Goal: Task Accomplishment & Management: Use online tool/utility

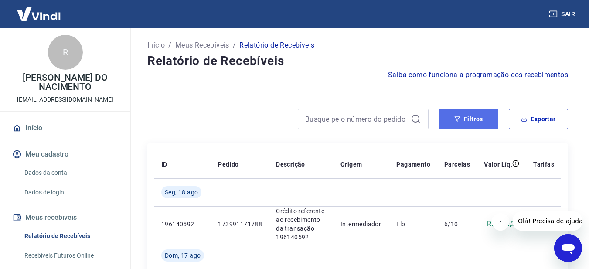
click at [477, 124] on button "Filtros" at bounding box center [468, 118] width 59 height 21
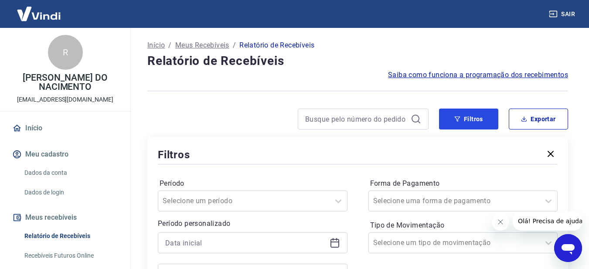
scroll to position [131, 0]
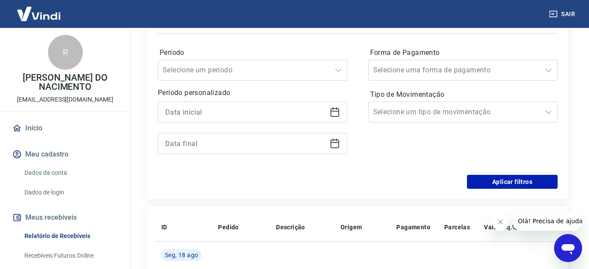
click at [337, 107] on icon at bounding box center [334, 112] width 10 height 10
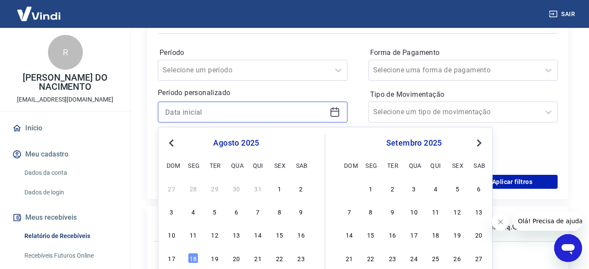
scroll to position [218, 0]
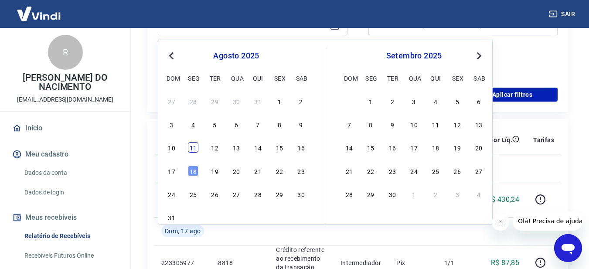
click at [189, 148] on div "11" at bounding box center [193, 147] width 10 height 10
type input "11/08/2025"
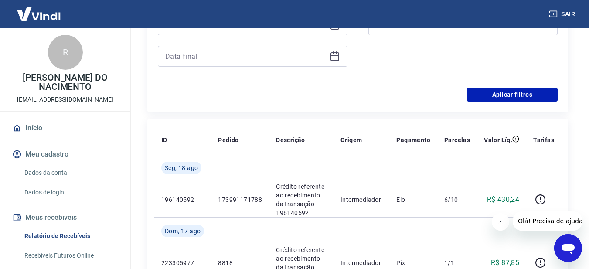
click at [332, 56] on icon at bounding box center [334, 55] width 9 height 1
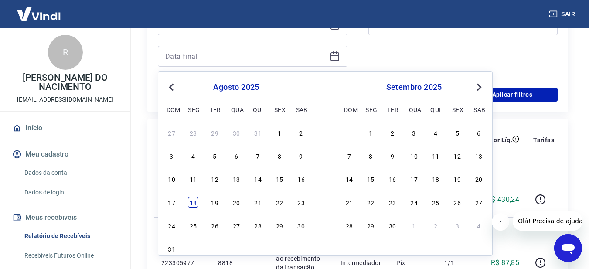
click at [195, 201] on div "18" at bounding box center [193, 202] width 10 height 10
type input "18/08/2025"
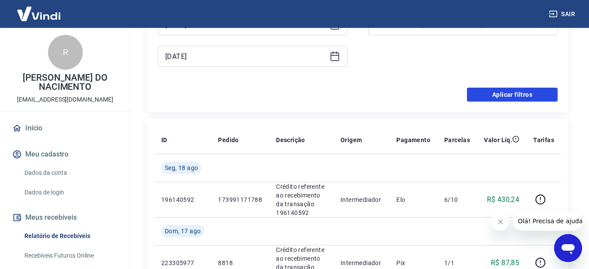
click at [518, 100] on button "Aplicar filtros" at bounding box center [512, 95] width 91 height 14
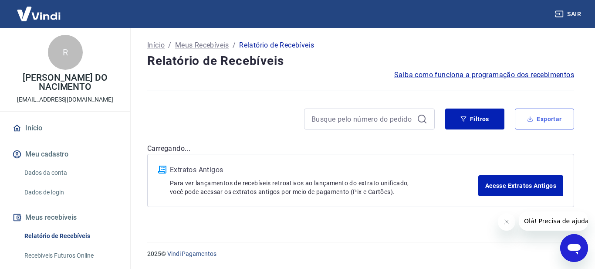
click at [546, 123] on button "Exportar" at bounding box center [544, 118] width 59 height 21
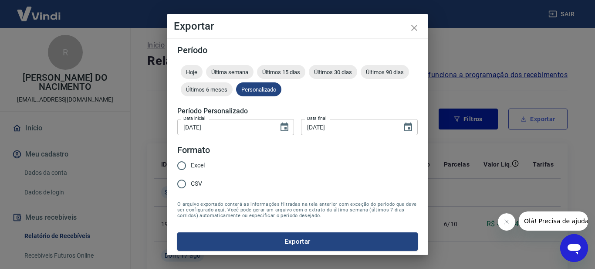
type input "11/08/2025"
type input "18/08/2025"
drag, startPoint x: 197, startPoint y: 169, endPoint x: 243, endPoint y: 200, distance: 55.3
click at [198, 169] on span "Excel" at bounding box center [198, 165] width 14 height 9
click at [191, 169] on input "Excel" at bounding box center [182, 165] width 18 height 18
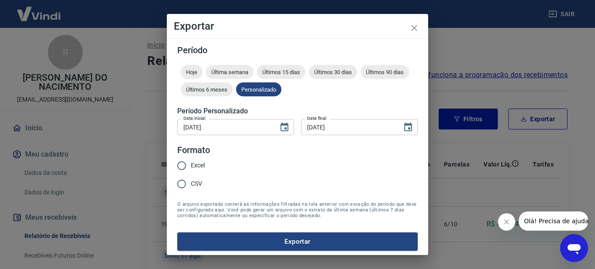
radio input "true"
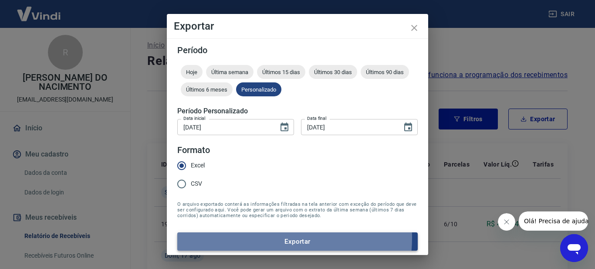
click at [254, 237] on button "Exportar" at bounding box center [297, 241] width 240 height 18
